Goal: Transaction & Acquisition: Purchase product/service

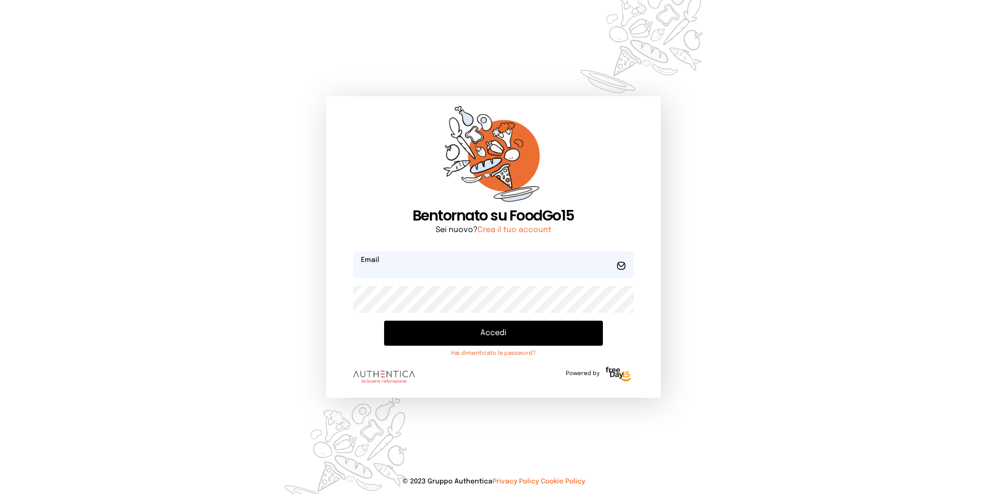
type input "**********"
click at [479, 334] on button "Accedi" at bounding box center [493, 333] width 218 height 25
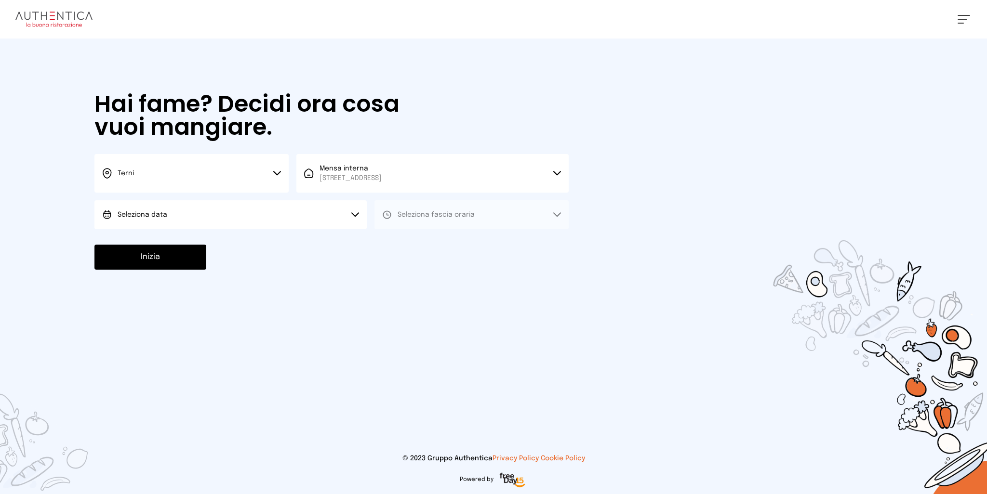
click at [292, 212] on button "Seleziona data" at bounding box center [230, 214] width 272 height 29
drag, startPoint x: 245, startPoint y: 233, endPoint x: 357, endPoint y: 235, distance: 111.3
click at [245, 233] on li "[DATE], [DATE]" at bounding box center [230, 241] width 272 height 25
click at [467, 217] on span "Seleziona fascia oraria" at bounding box center [436, 215] width 77 height 7
click at [451, 241] on li "Pranzo" at bounding box center [471, 241] width 194 height 25
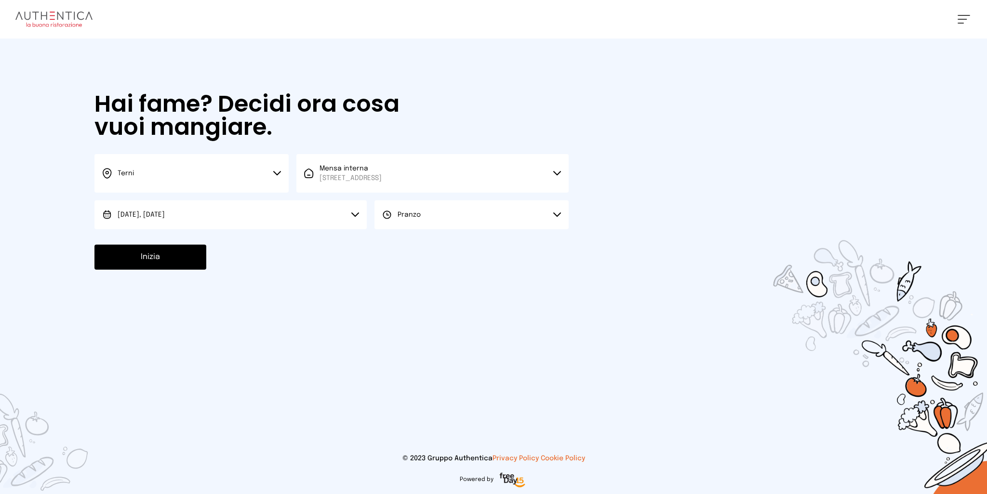
click at [184, 257] on button "Inizia" at bounding box center [150, 257] width 112 height 25
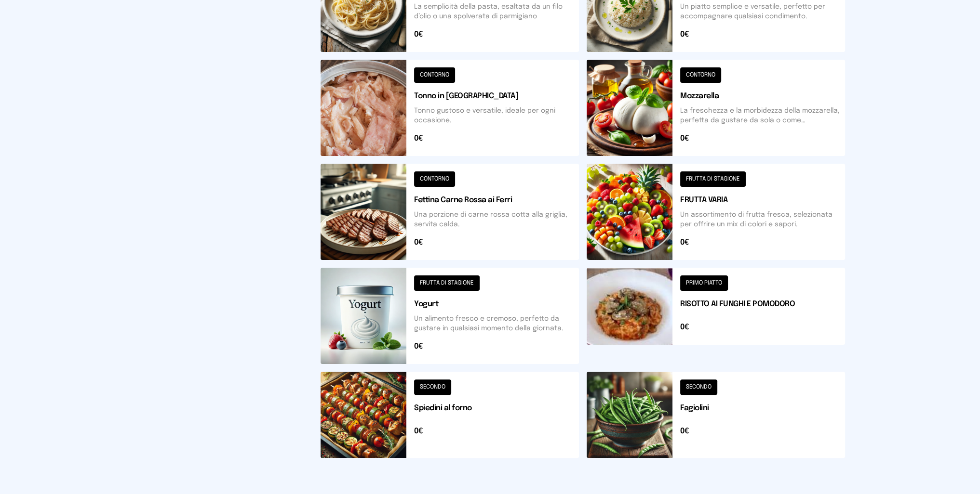
scroll to position [100, 0]
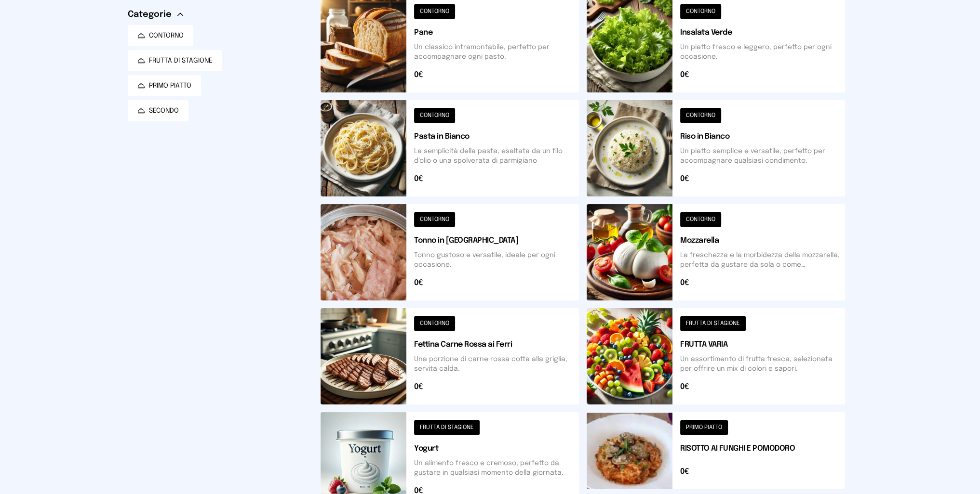
click at [367, 140] on button at bounding box center [449, 148] width 258 height 96
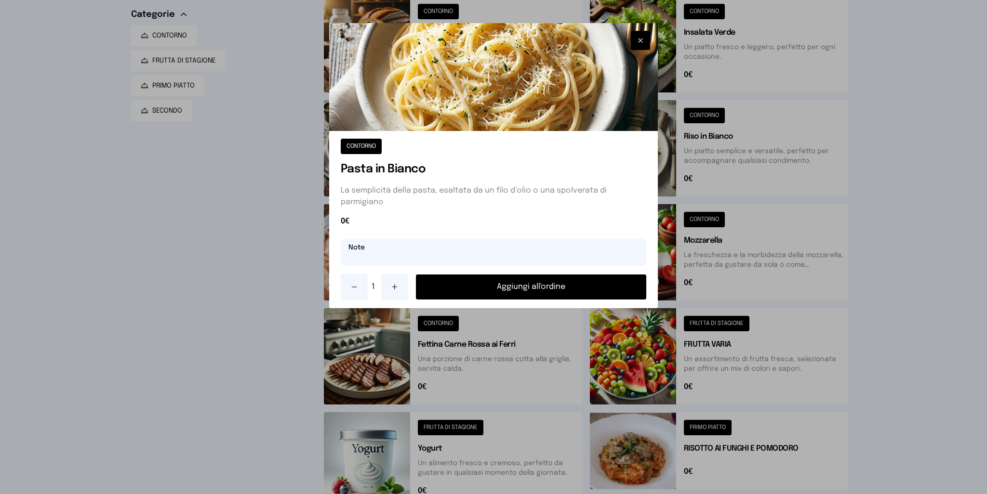
click at [443, 257] on input "text" at bounding box center [494, 252] width 306 height 27
click at [491, 256] on input "**********" at bounding box center [494, 252] width 306 height 27
drag, startPoint x: 372, startPoint y: 259, endPoint x: 294, endPoint y: 255, distance: 77.7
click at [294, 255] on div "**********" at bounding box center [493, 247] width 987 height 494
type input "**********"
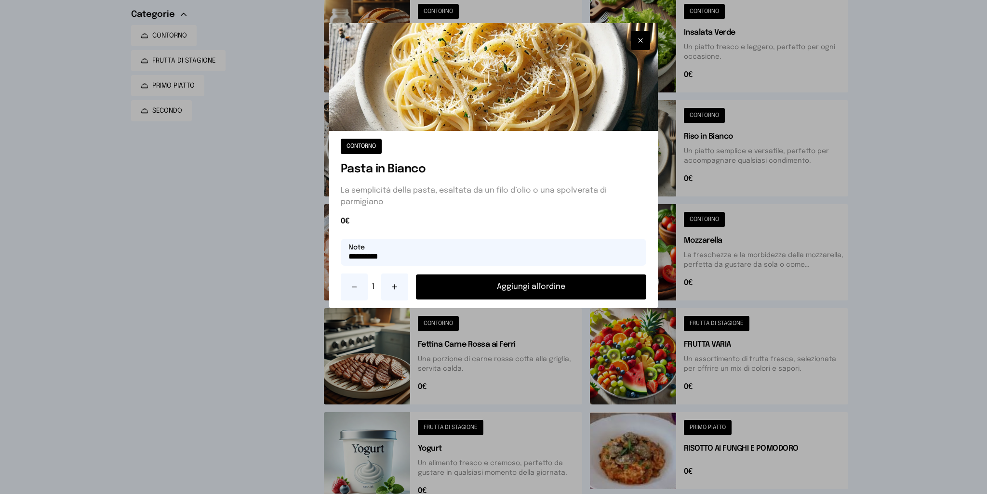
click at [585, 289] on button "Aggiungi all'ordine" at bounding box center [531, 287] width 231 height 25
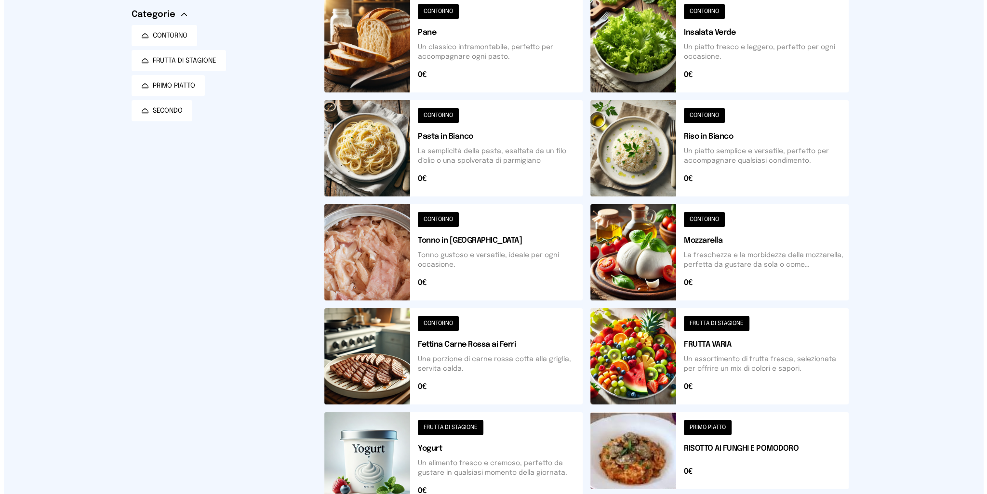
scroll to position [0, 0]
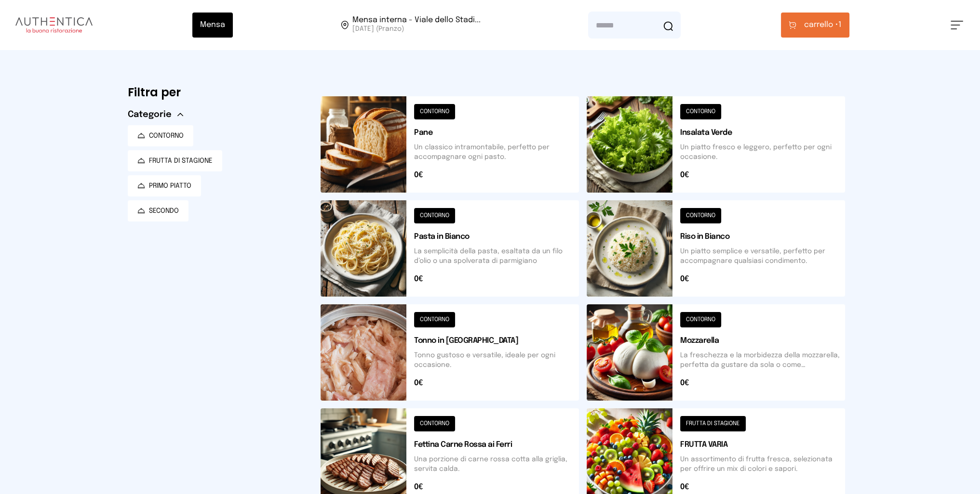
click at [826, 29] on span "carrello •" at bounding box center [821, 25] width 34 height 12
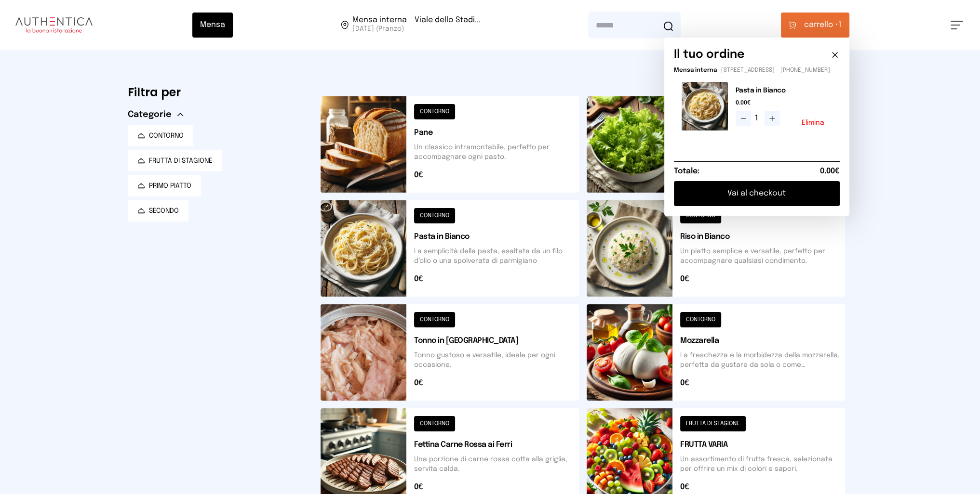
click at [743, 199] on button "Vai al checkout" at bounding box center [757, 193] width 166 height 25
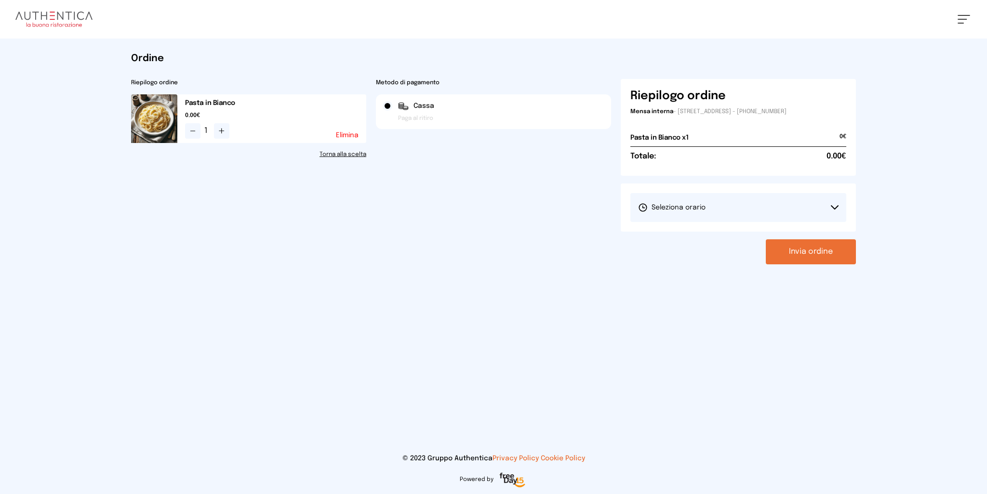
click at [682, 210] on span "Seleziona orario" at bounding box center [671, 208] width 67 height 10
click at [674, 233] on span "1° Turno (13:00 - 15:00)" at bounding box center [674, 235] width 73 height 10
click at [819, 249] on button "Invia ordine" at bounding box center [811, 251] width 90 height 25
